Goal: Find specific page/section: Find specific page/section

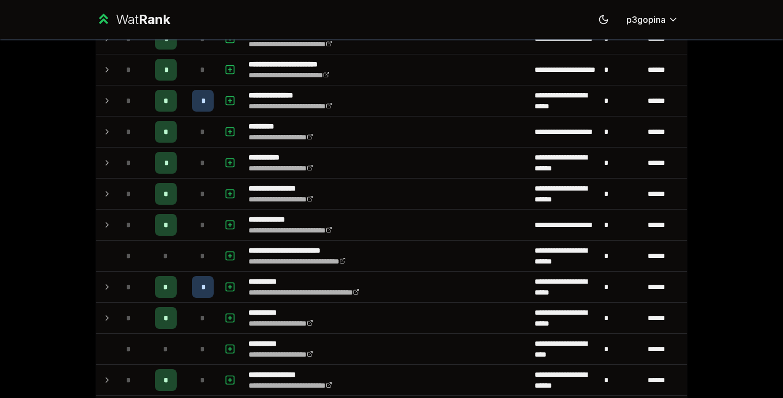
scroll to position [677, 0]
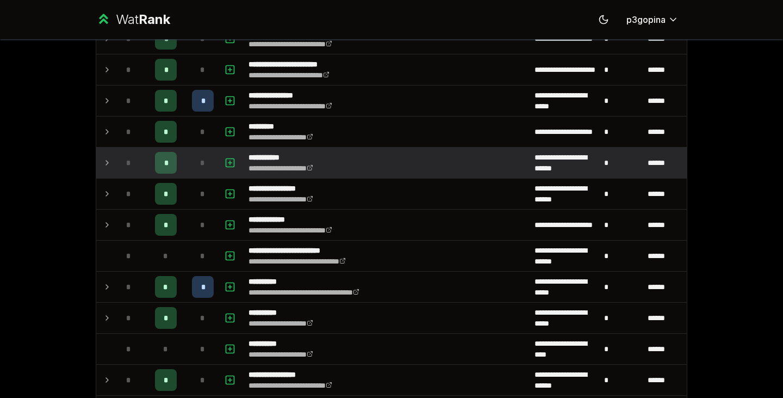
click at [377, 166] on td "**********" at bounding box center [387, 162] width 286 height 30
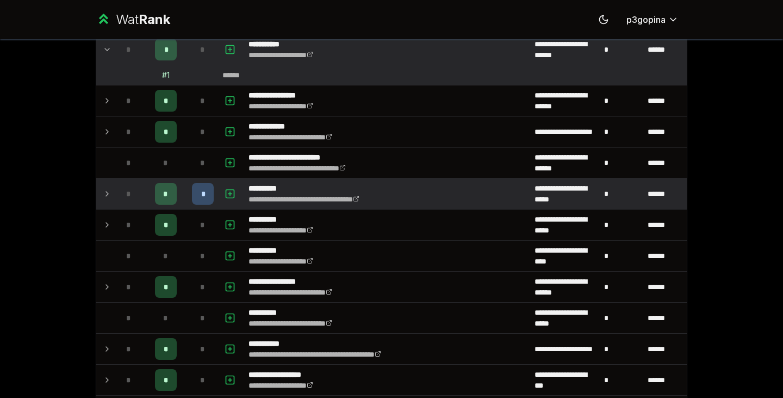
scroll to position [805, 0]
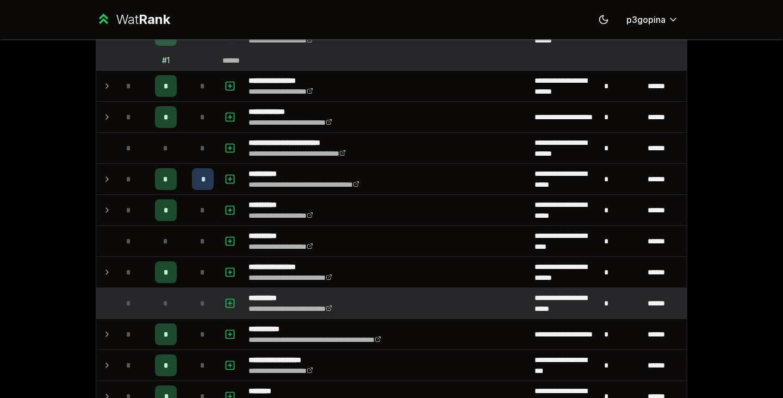
click at [271, 294] on p "**********" at bounding box center [303, 297] width 109 height 11
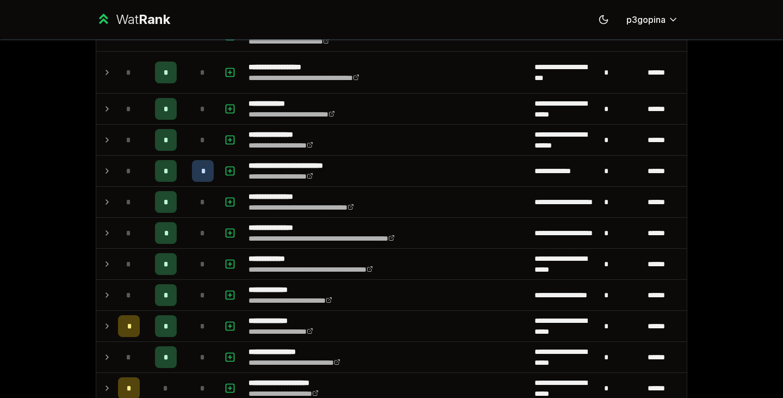
scroll to position [0, 0]
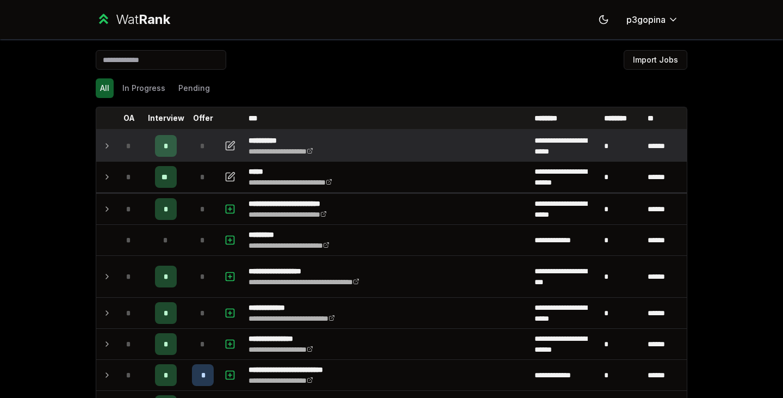
click at [192, 158] on td "*" at bounding box center [203, 146] width 30 height 30
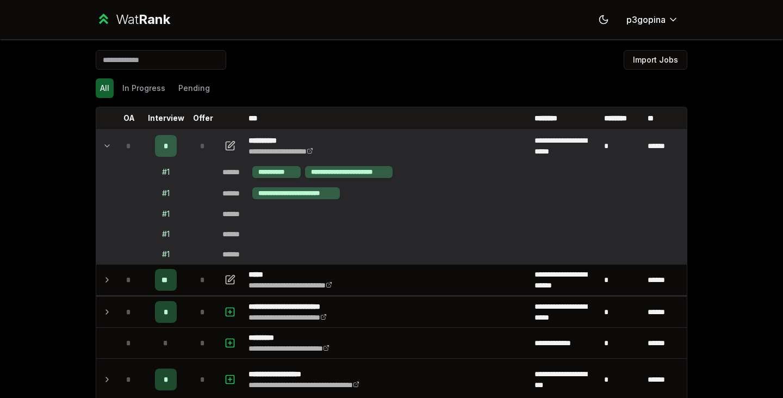
click at [192, 158] on td "*" at bounding box center [203, 146] width 30 height 30
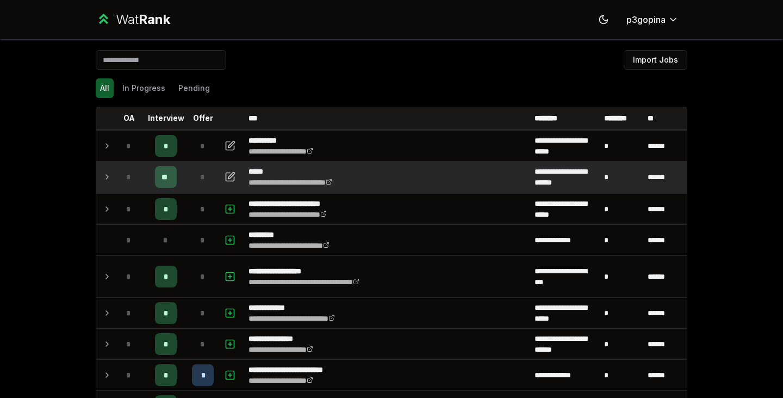
click at [192, 176] on div "*" at bounding box center [203, 177] width 22 height 22
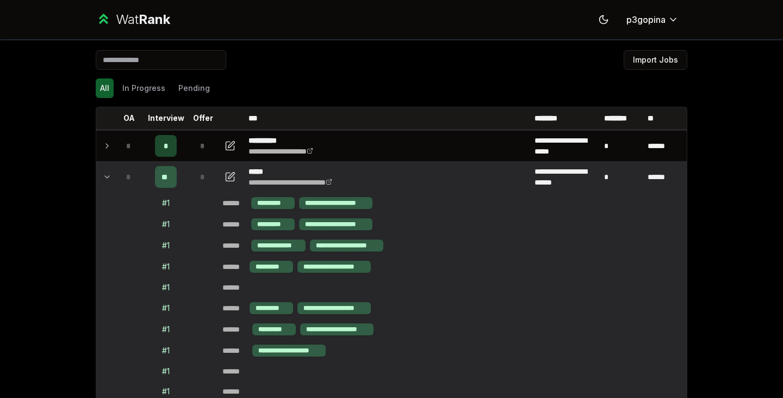
click at [192, 176] on div "*" at bounding box center [203, 177] width 22 height 22
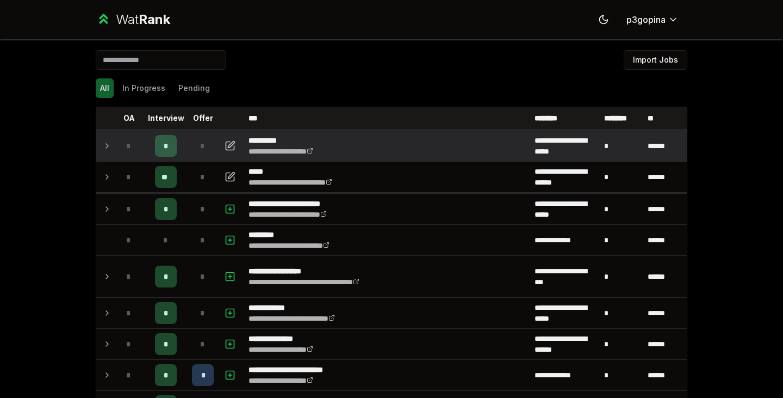
click at [188, 150] on td "*" at bounding box center [203, 146] width 30 height 30
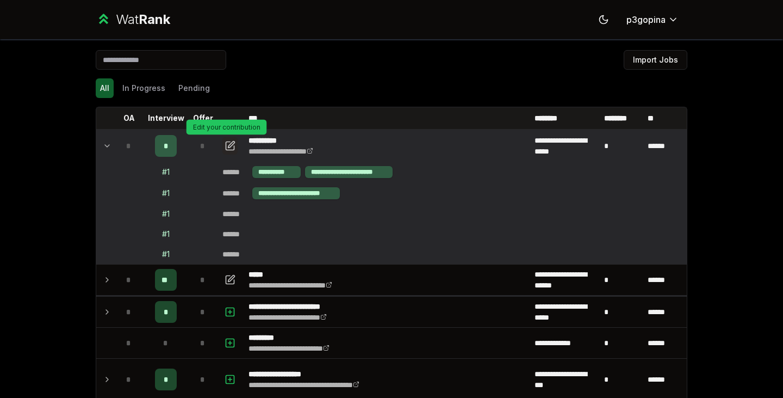
click at [225, 151] on icon "button" at bounding box center [230, 145] width 11 height 13
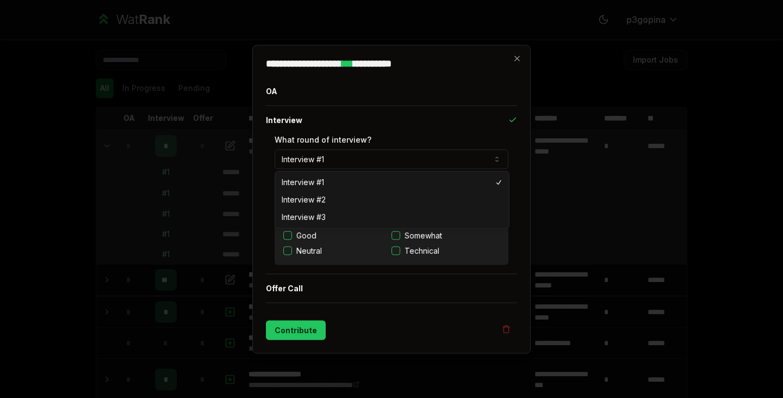
click at [422, 161] on button "Interview #1" at bounding box center [392, 159] width 234 height 20
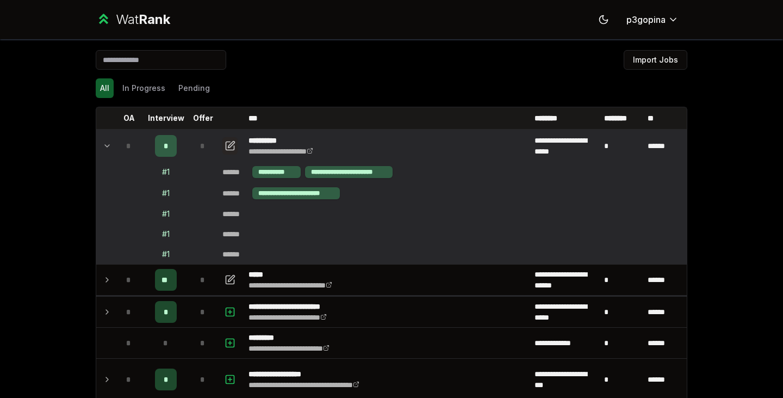
click at [227, 147] on icon "button" at bounding box center [230, 145] width 11 height 13
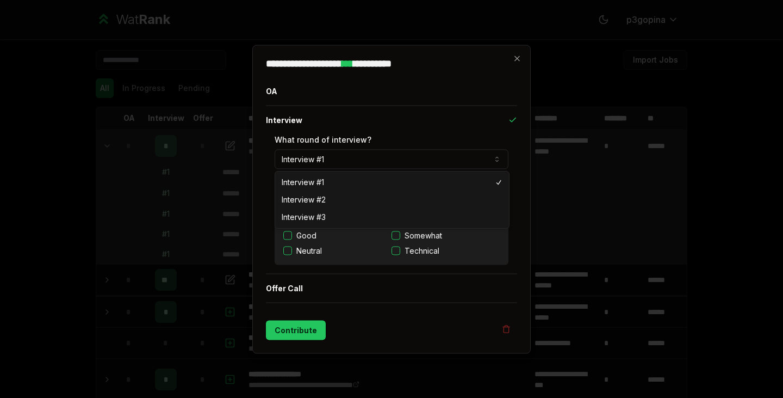
click at [402, 165] on button "Interview #1" at bounding box center [392, 159] width 234 height 20
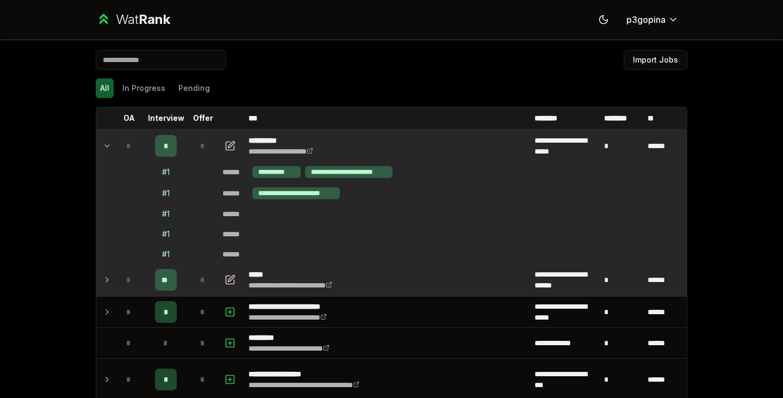
click at [225, 278] on icon "button" at bounding box center [230, 279] width 11 height 13
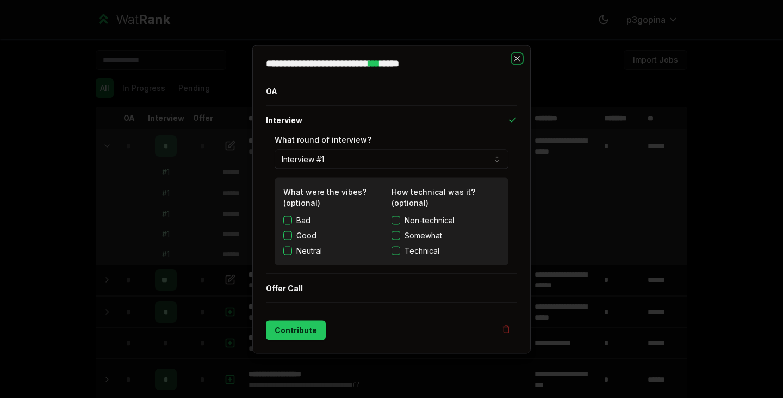
click at [519, 58] on icon "button" at bounding box center [517, 58] width 9 height 9
